Goal: Find specific page/section

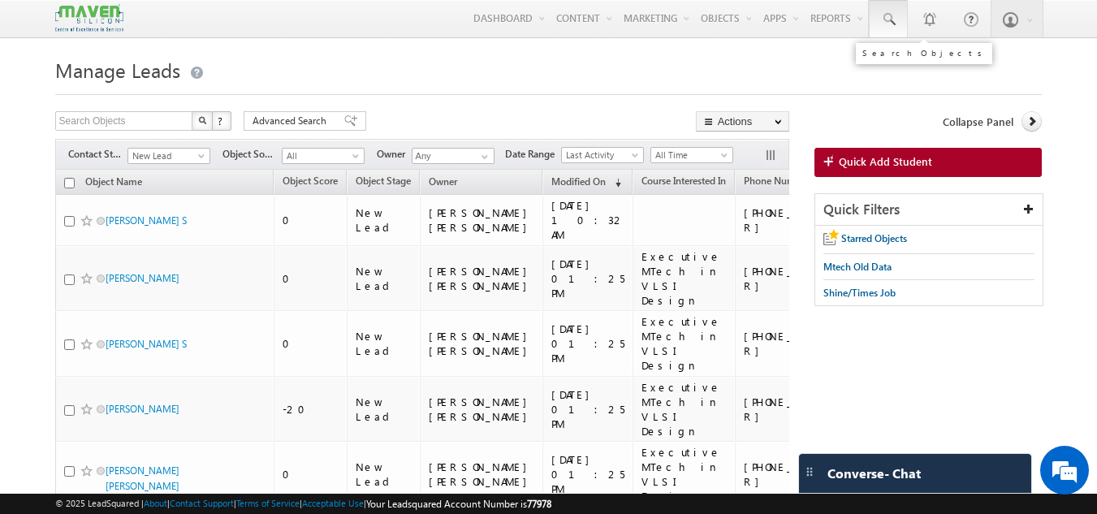
click at [894, 21] on span at bounding box center [888, 19] width 16 height 16
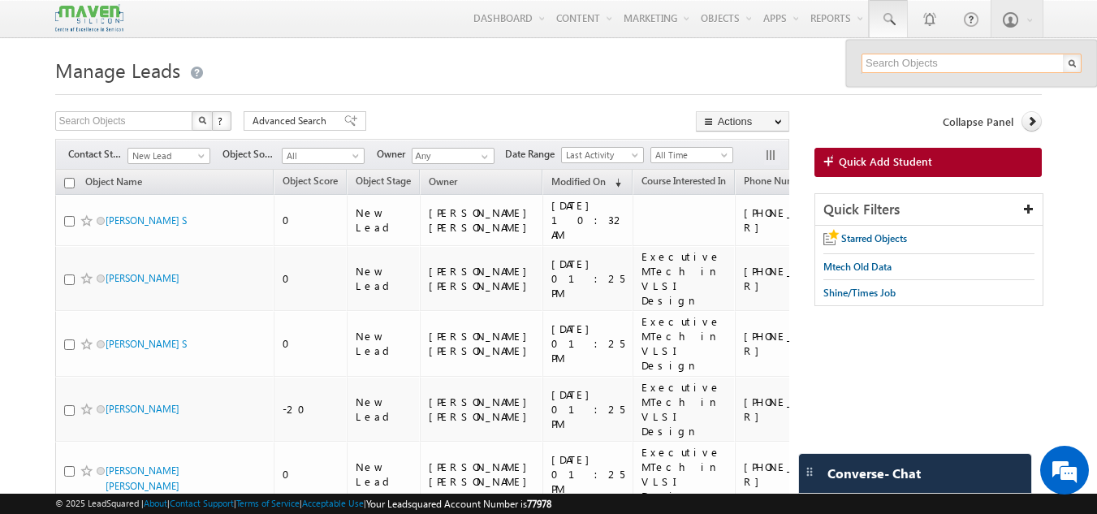
click at [886, 62] on input "text" at bounding box center [972, 63] width 220 height 19
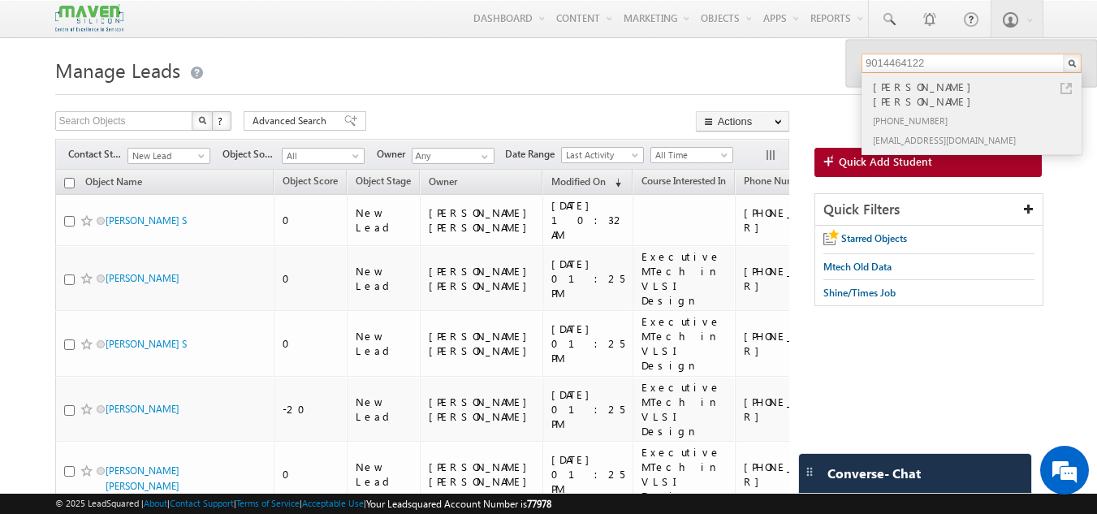
type input "9014464122"
click at [920, 130] on div "[EMAIL_ADDRESS][DOMAIN_NAME]" at bounding box center [979, 139] width 218 height 19
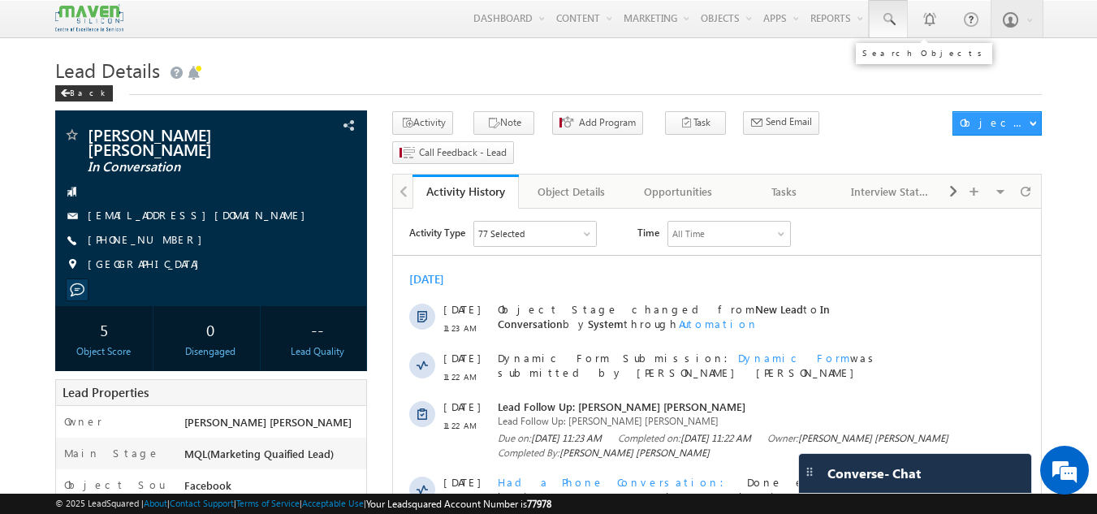
click at [899, 11] on link at bounding box center [888, 18] width 39 height 37
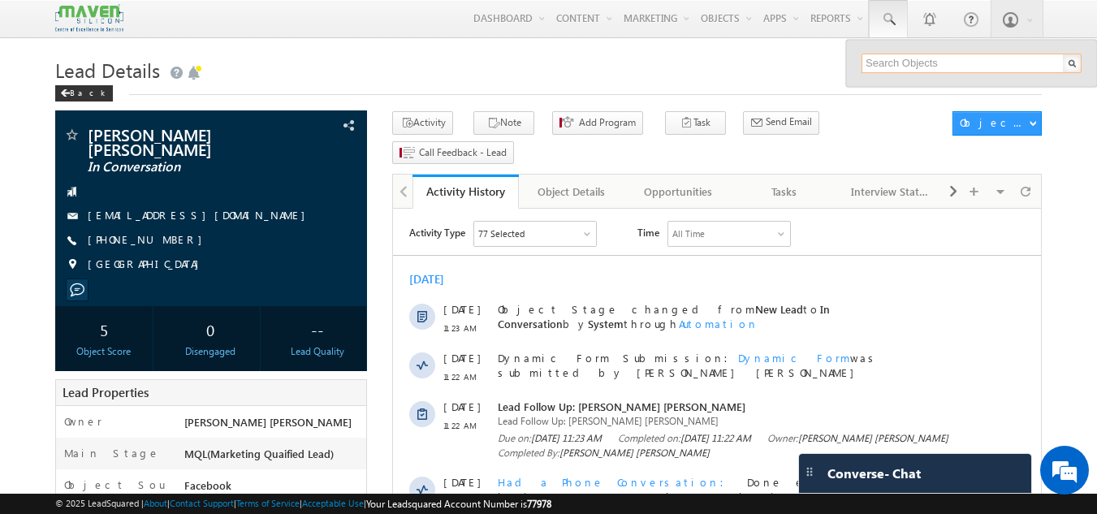
click at [890, 64] on input "text" at bounding box center [972, 63] width 220 height 19
drag, startPoint x: 945, startPoint y: 64, endPoint x: 856, endPoint y: 70, distance: 88.7
click at [856, 70] on div "7330764585 No results found." at bounding box center [971, 63] width 251 height 47
type input "7330764585"
